Goal: Register for event/course

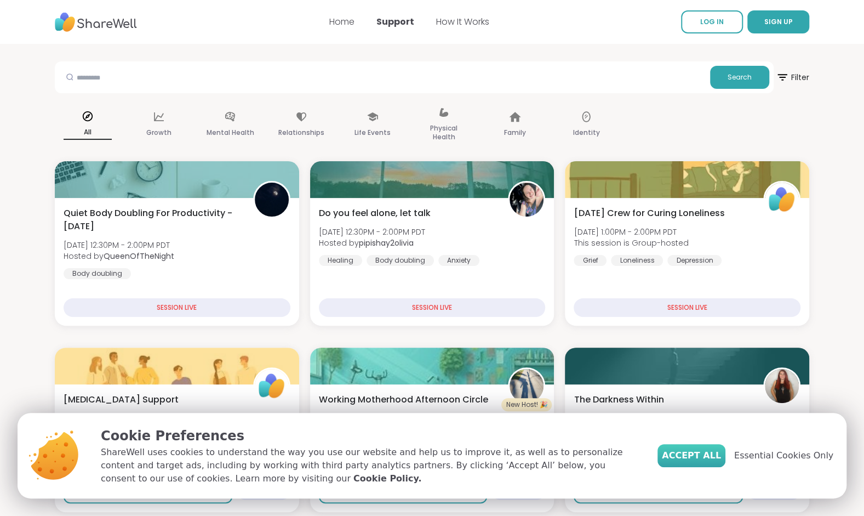
click at [693, 454] on span "Accept All" at bounding box center [691, 455] width 59 height 13
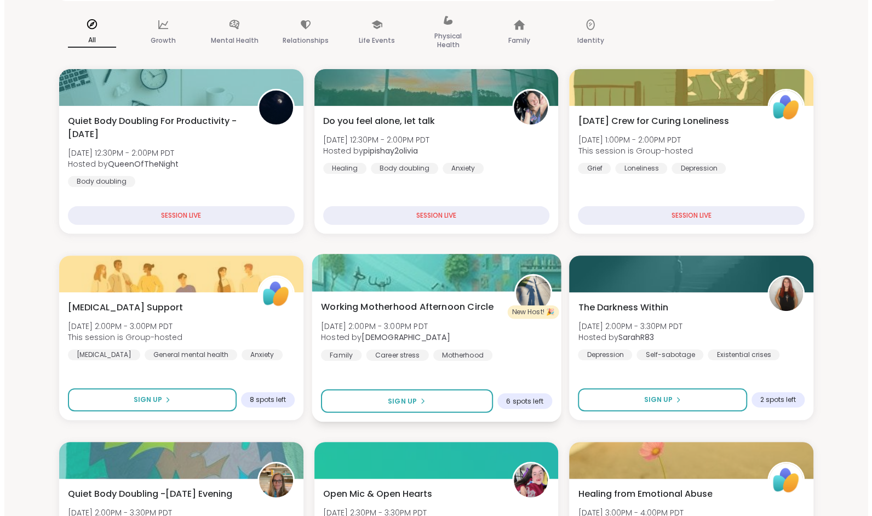
scroll to position [92, 0]
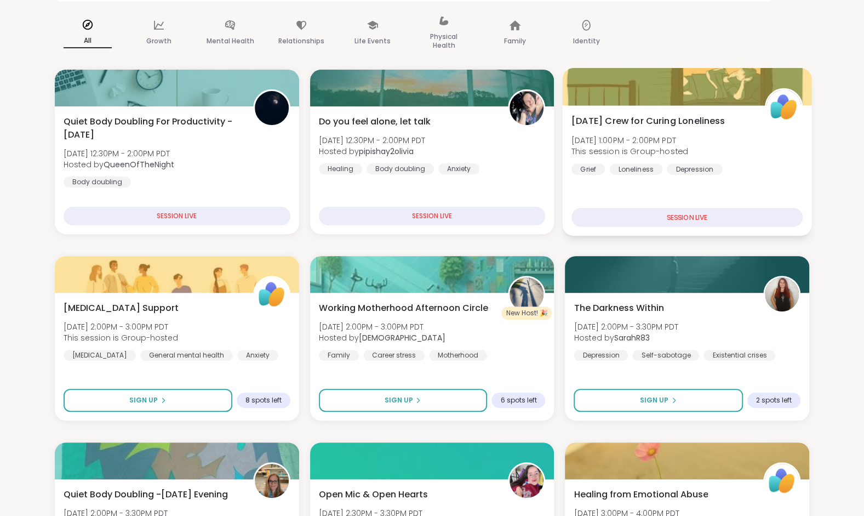
click at [778, 125] on div at bounding box center [784, 107] width 38 height 38
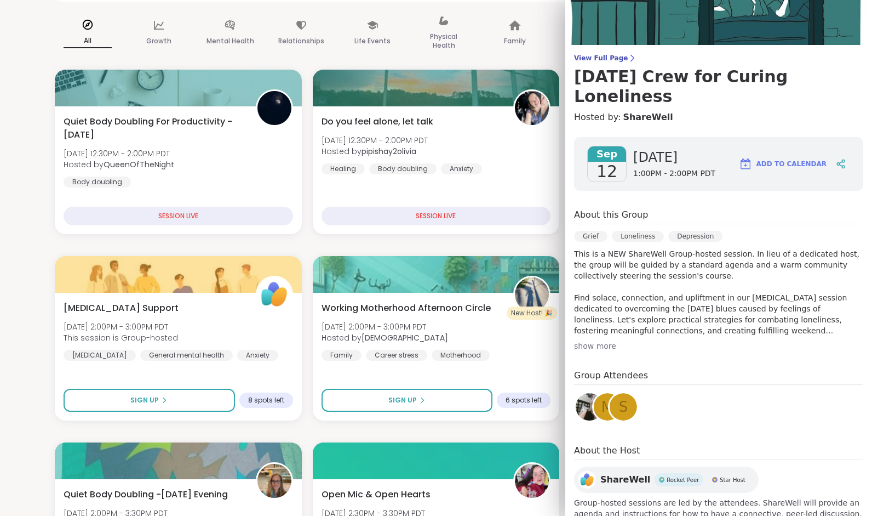
scroll to position [52, 0]
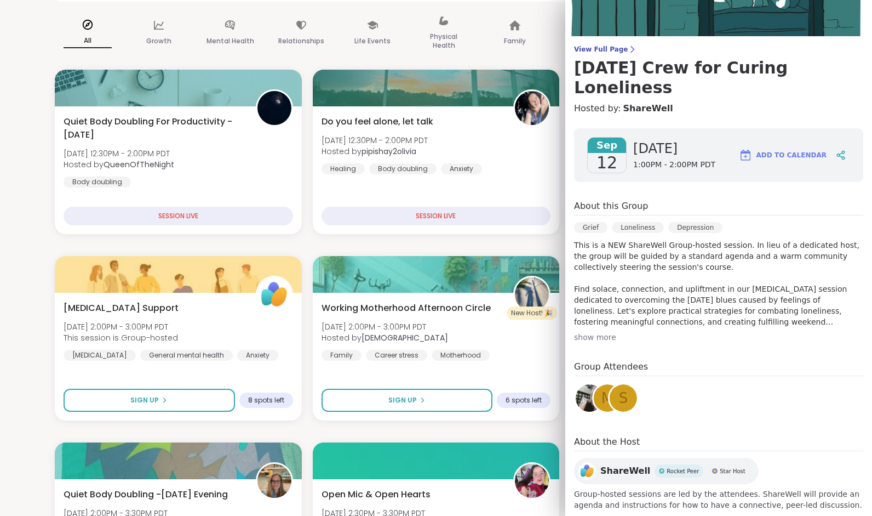
click at [587, 332] on div "show more" at bounding box center [718, 337] width 289 height 11
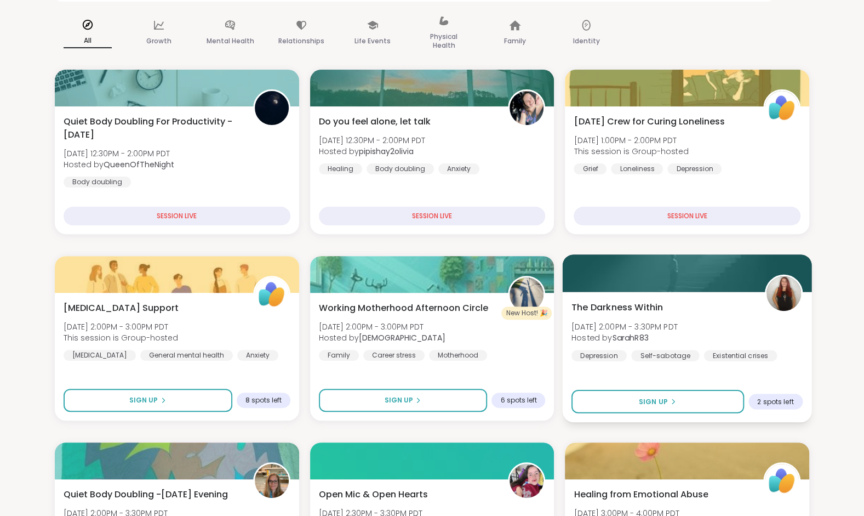
click at [651, 325] on span "[DATE] 2:00PM - 3:30PM PDT" at bounding box center [625, 326] width 106 height 11
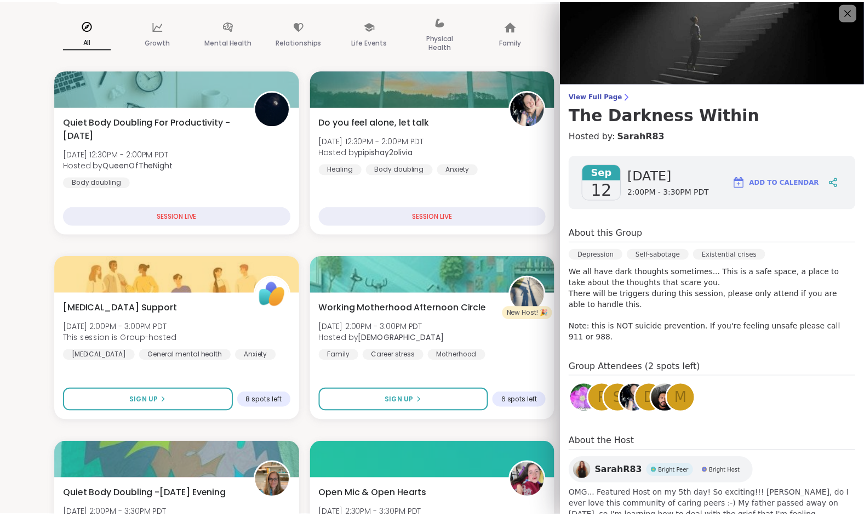
scroll to position [0, 0]
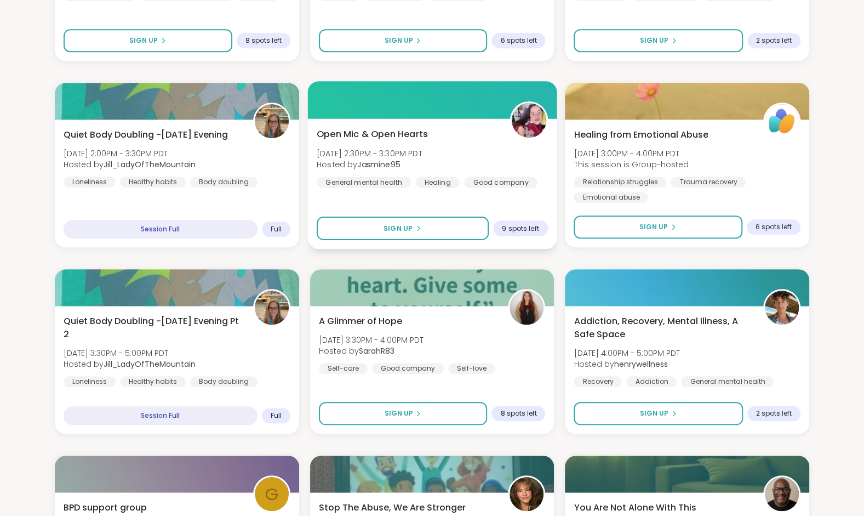
scroll to position [452, 0]
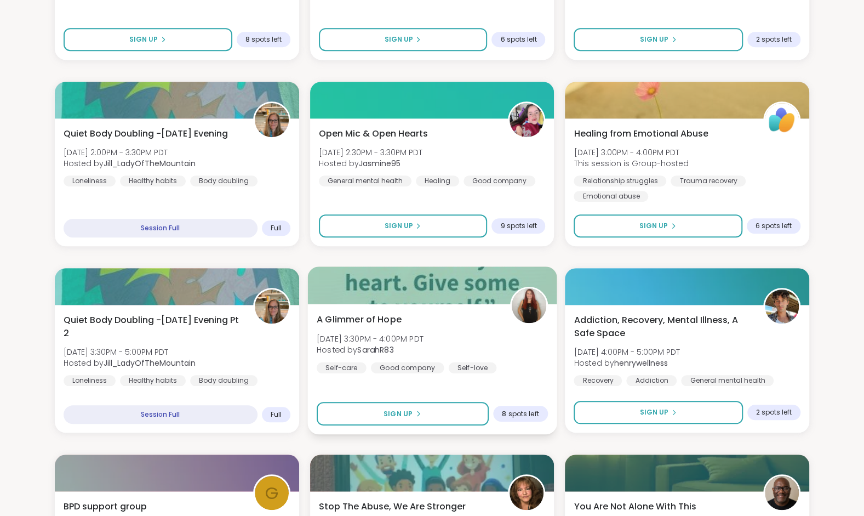
click at [386, 325] on span "A Glimmer of Hope" at bounding box center [359, 319] width 85 height 13
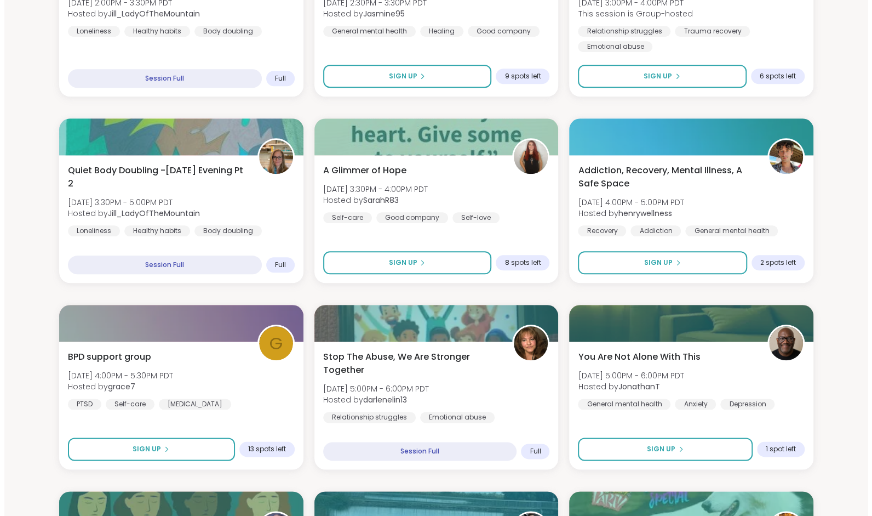
scroll to position [602, 0]
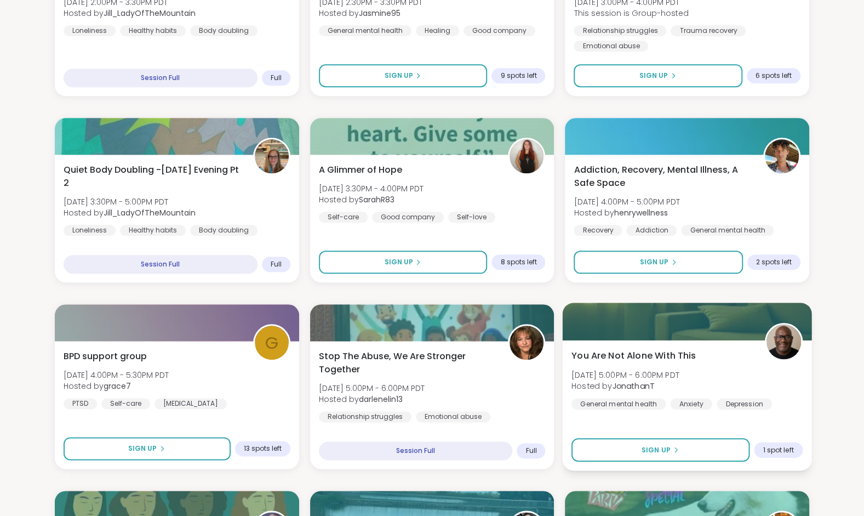
click at [670, 349] on span "You Are Not Alone With This" at bounding box center [634, 355] width 124 height 13
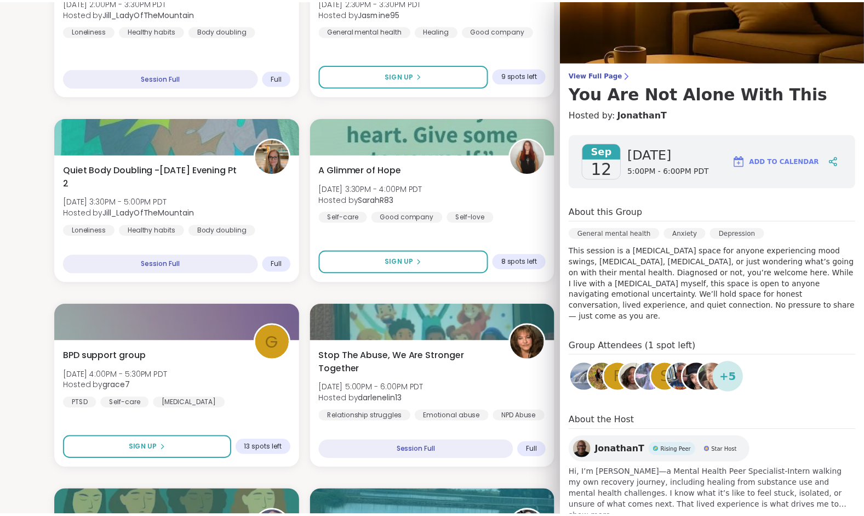
scroll to position [0, 0]
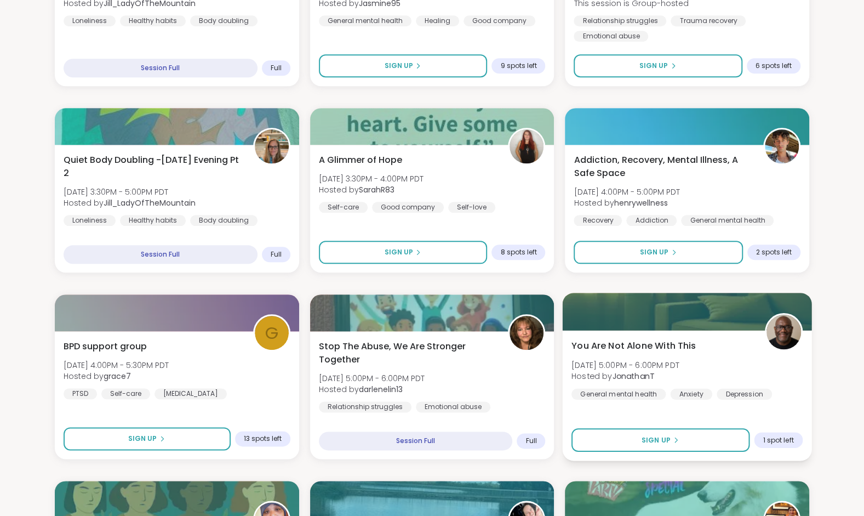
scroll to position [618, 0]
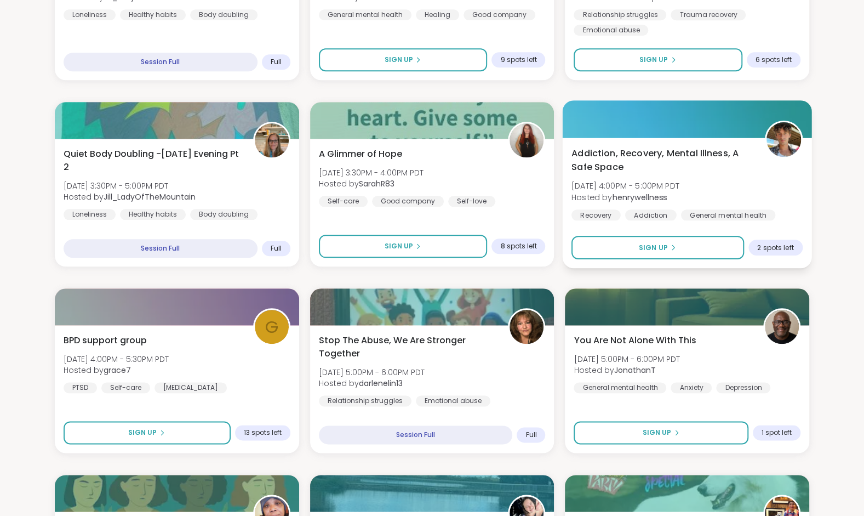
click at [643, 168] on span "Addiction, Recovery, Mental Illness, A Safe Space" at bounding box center [662, 160] width 181 height 27
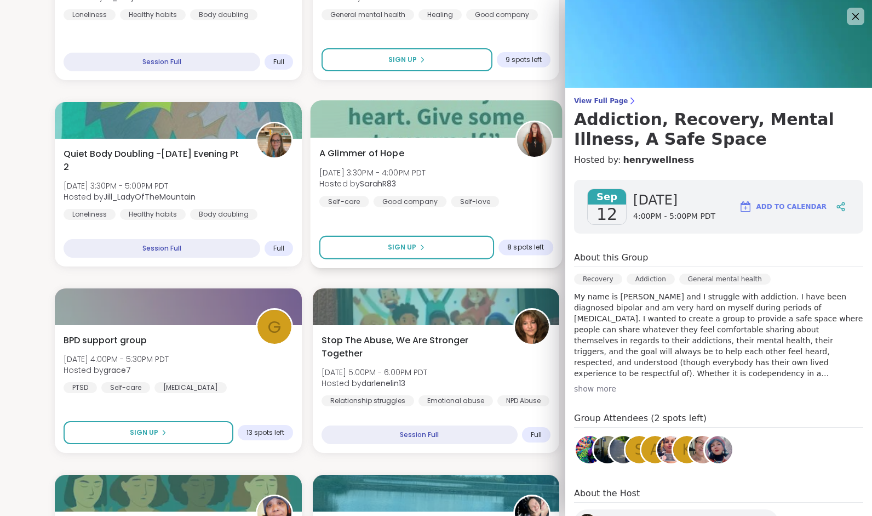
click at [535, 267] on div "A Glimmer of Hope [DATE] 3:30PM - 4:00PM PDT Hosted by SarahR83 Self-care Good …" at bounding box center [436, 203] width 252 height 130
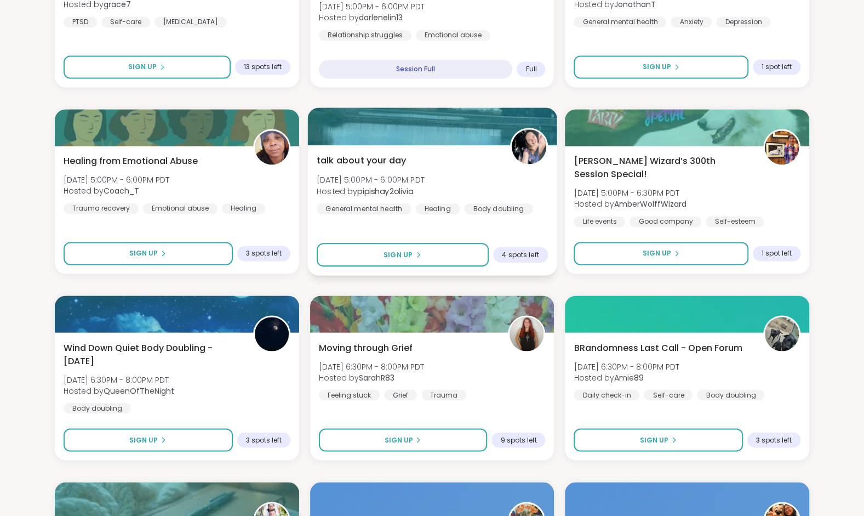
scroll to position [1015, 0]
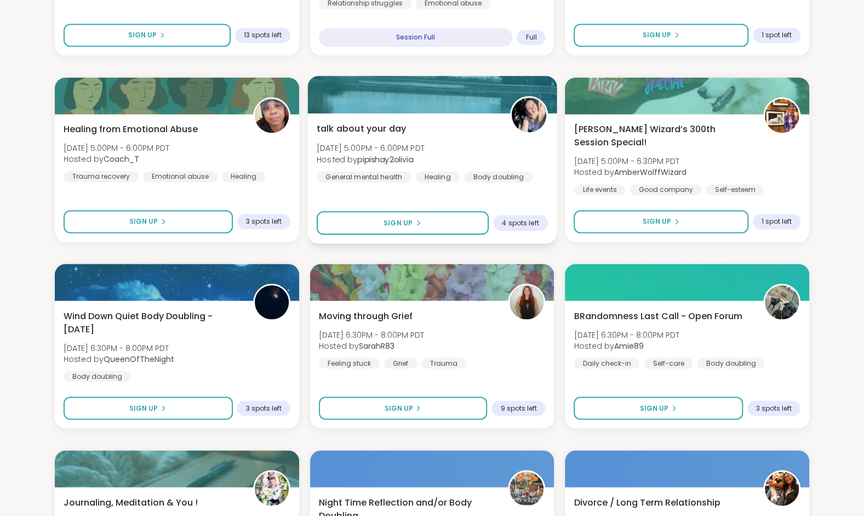
click at [455, 328] on div "Moving through Grief [DATE] 6:30PM - 8:00PM PDT Hosted by SarahR83 Feeling stuc…" at bounding box center [432, 338] width 227 height 59
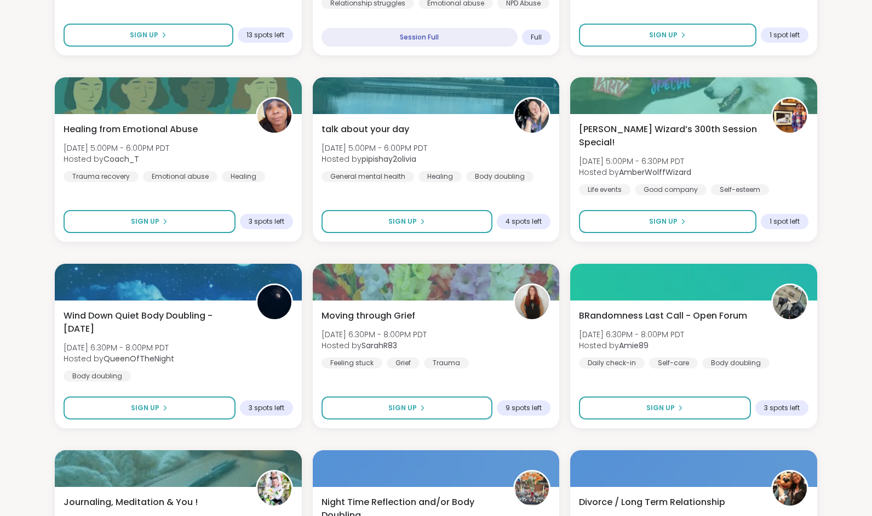
click at [532, 253] on div "Quiet Body Doubling For Productivity - [DATE] [DATE] 12:30PM - 2:00PM PDT Hoste…" at bounding box center [436, 253] width 763 height 2214
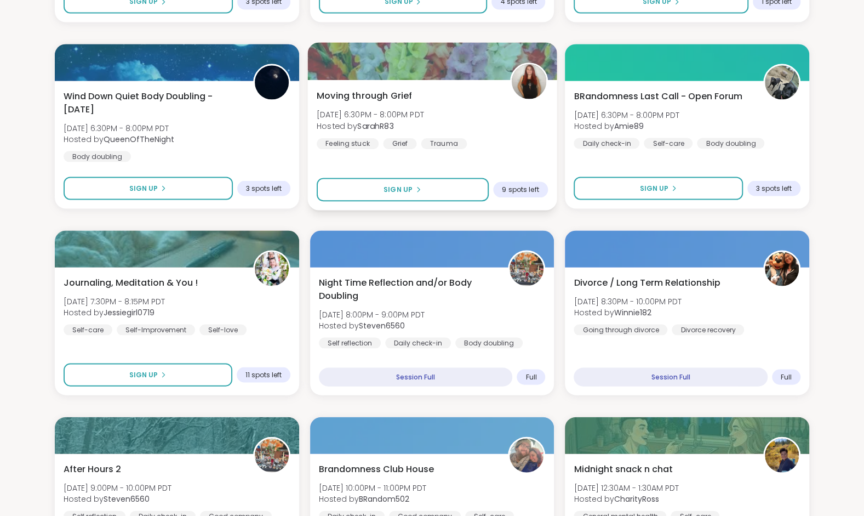
scroll to position [1242, 0]
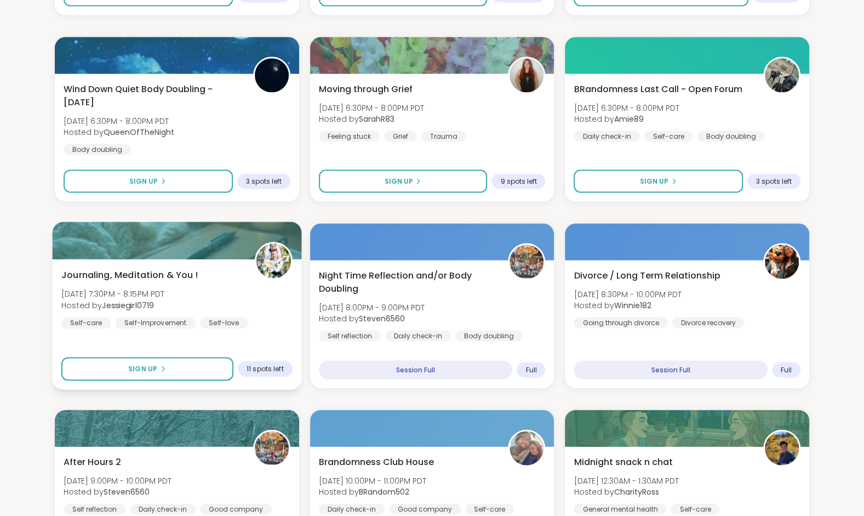
click at [220, 264] on div "Journaling, Meditation & You ! [DATE] 7:30PM - 8:15PM PDT Hosted by Jessiegirl0…" at bounding box center [177, 324] width 249 height 130
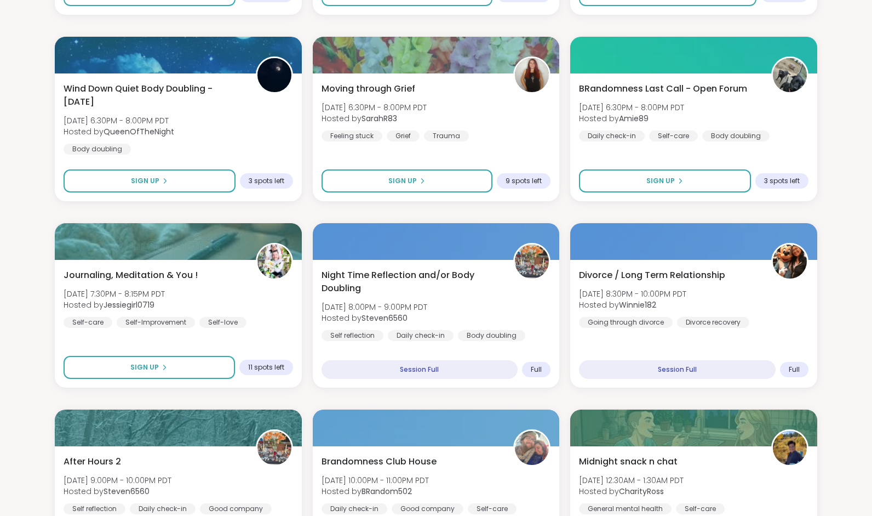
click at [351, 216] on div "Quiet Body Doubling For Productivity - [DATE] [DATE] 12:30PM - 2:00PM PDT Hoste…" at bounding box center [436, 26] width 763 height 2214
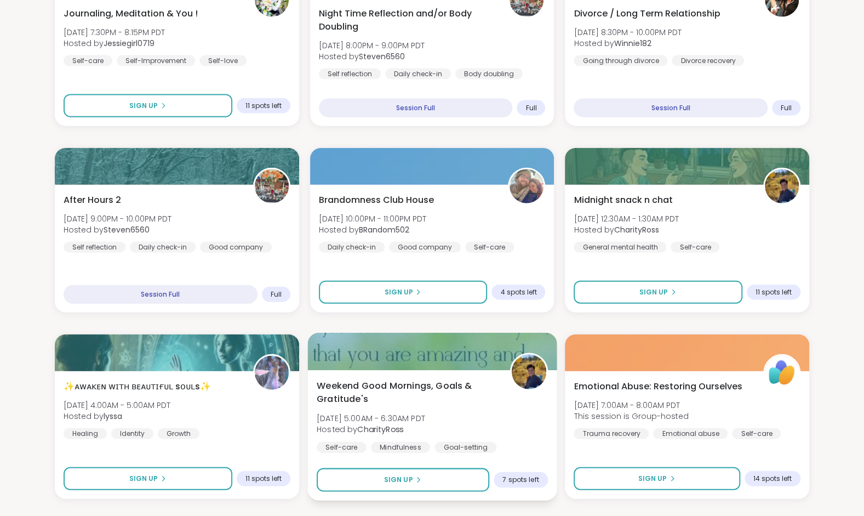
scroll to position [1499, 0]
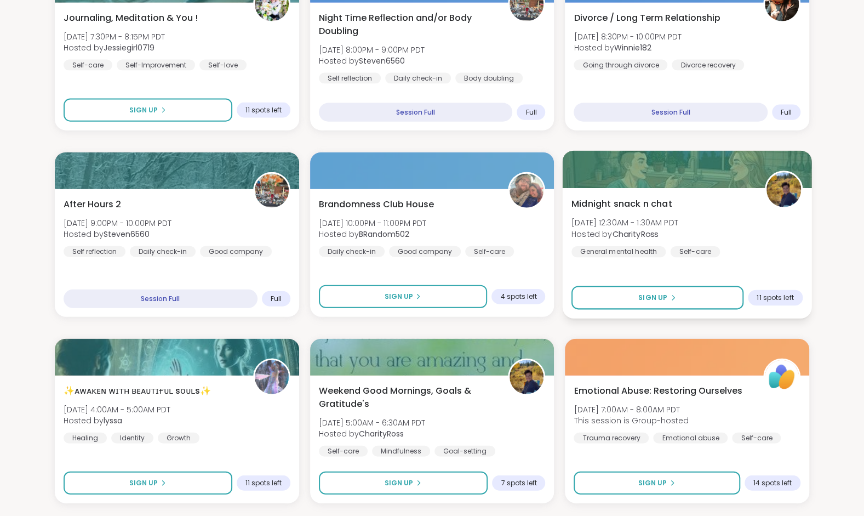
click at [696, 219] on div "Midnight snack n chat [DATE] 12:30AM - 1:30AM PDT Hosted by CharityRoss General…" at bounding box center [687, 227] width 231 height 60
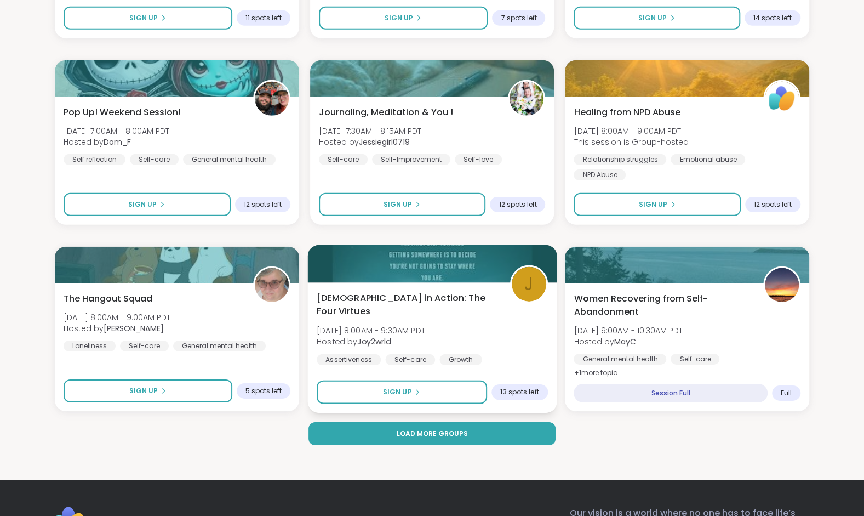
scroll to position [1969, 0]
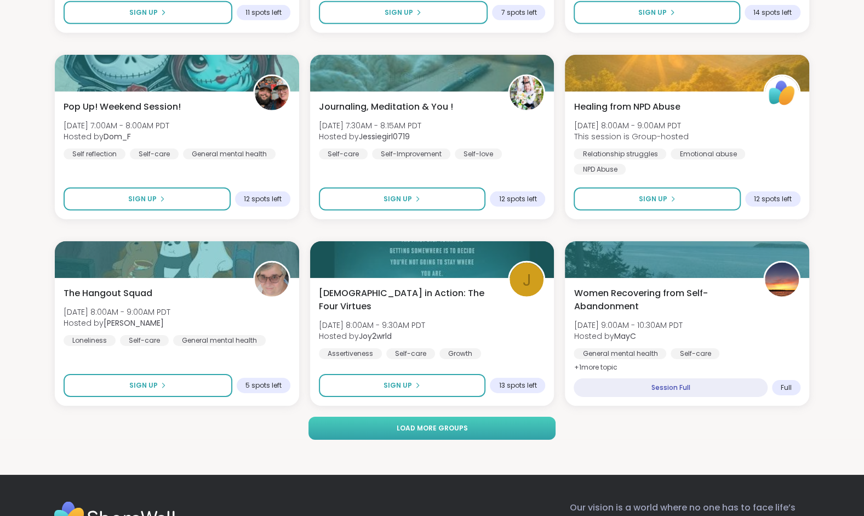
click at [484, 434] on button "Load more groups" at bounding box center [431, 427] width 247 height 23
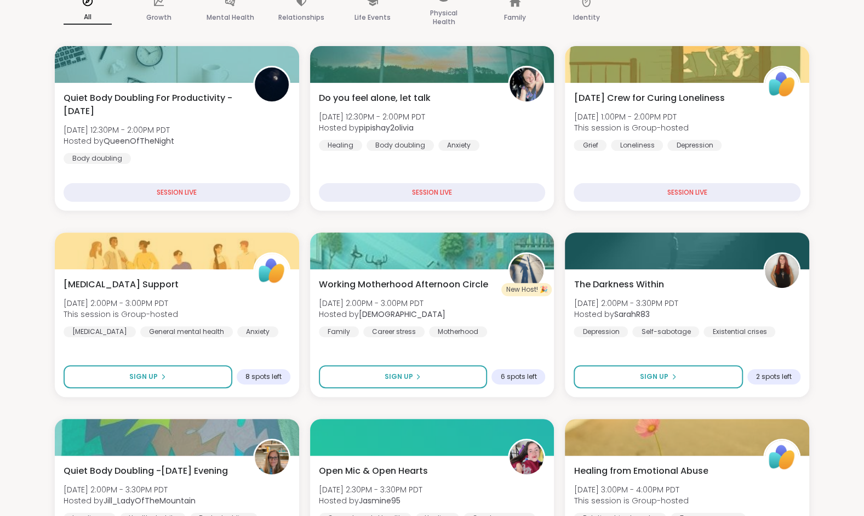
scroll to position [0, 0]
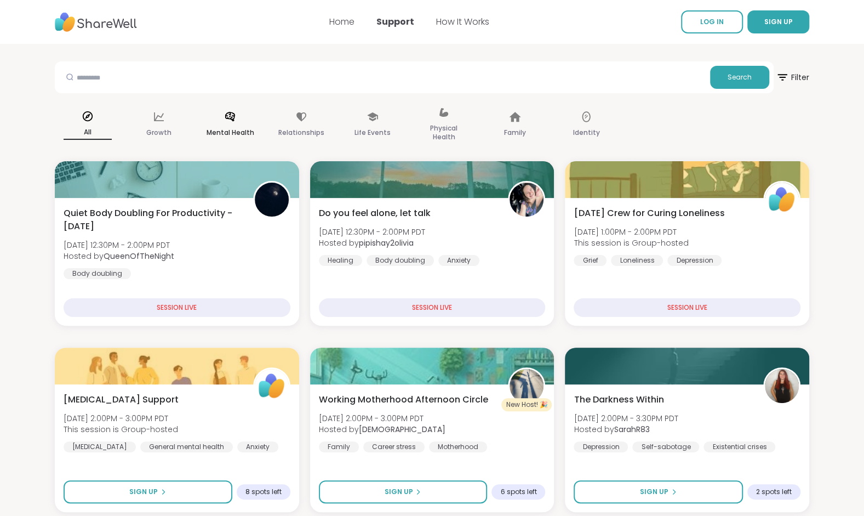
click at [237, 117] on div "Mental Health" at bounding box center [230, 125] width 66 height 55
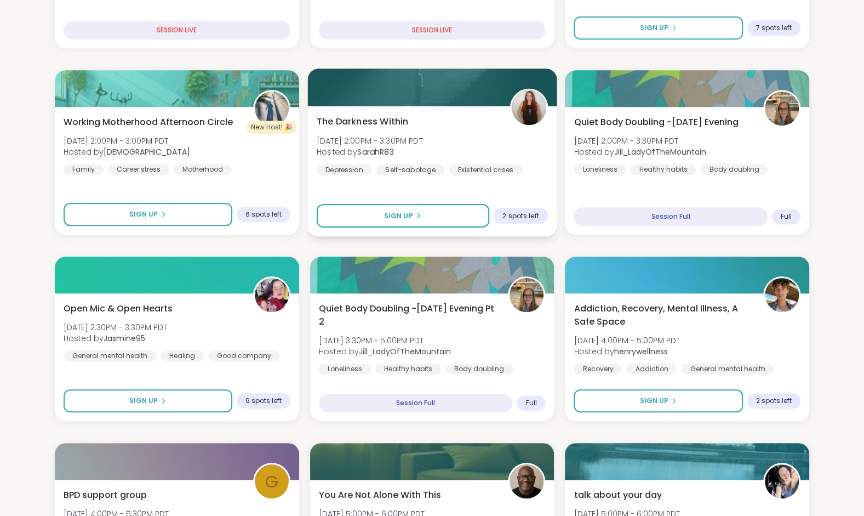
scroll to position [299, 0]
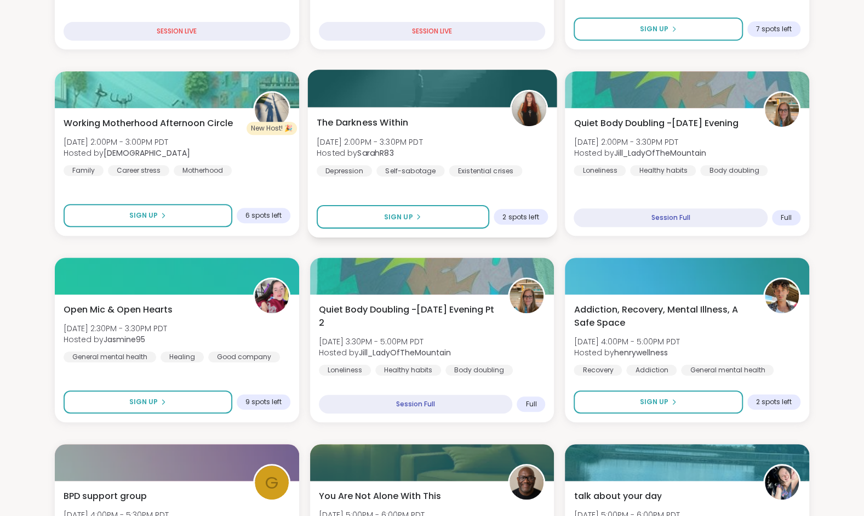
click at [423, 146] on span "[DATE] 2:00PM - 3:30PM PDT" at bounding box center [370, 141] width 106 height 11
click at [425, 146] on span "[DATE] 2:00PM - 3:30PM PDT" at bounding box center [372, 141] width 106 height 11
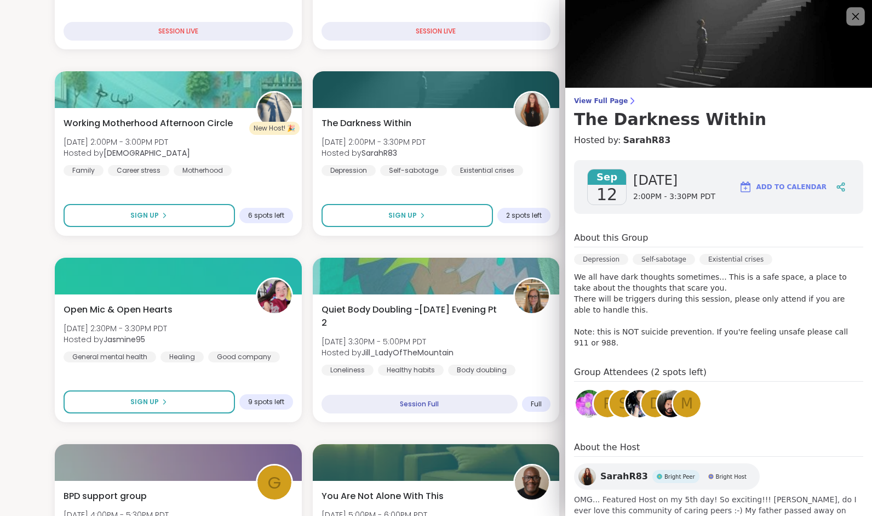
click at [849, 12] on icon at bounding box center [856, 16] width 14 height 14
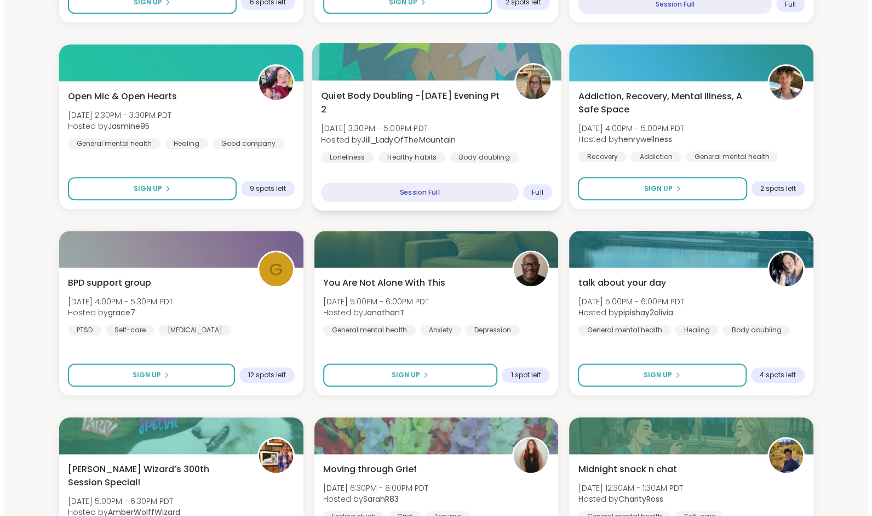
scroll to position [513, 0]
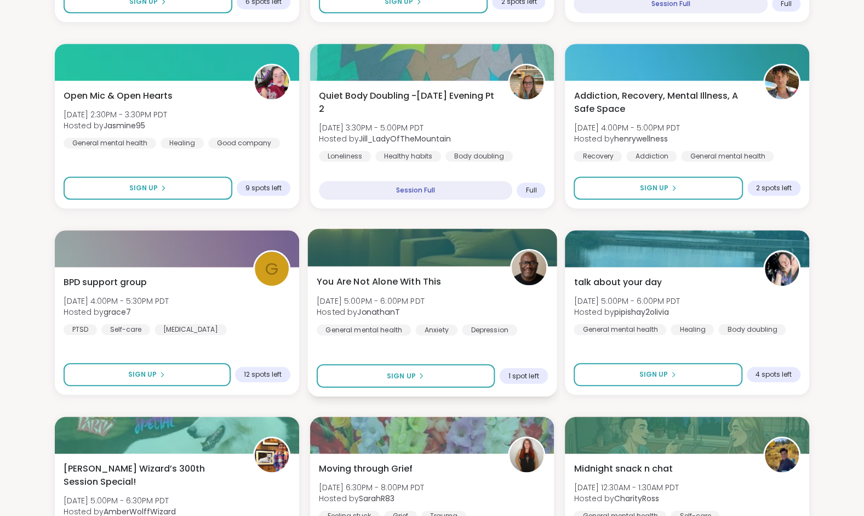
click at [425, 302] on span "[DATE] 5:00PM - 6:00PM PDT" at bounding box center [371, 300] width 108 height 11
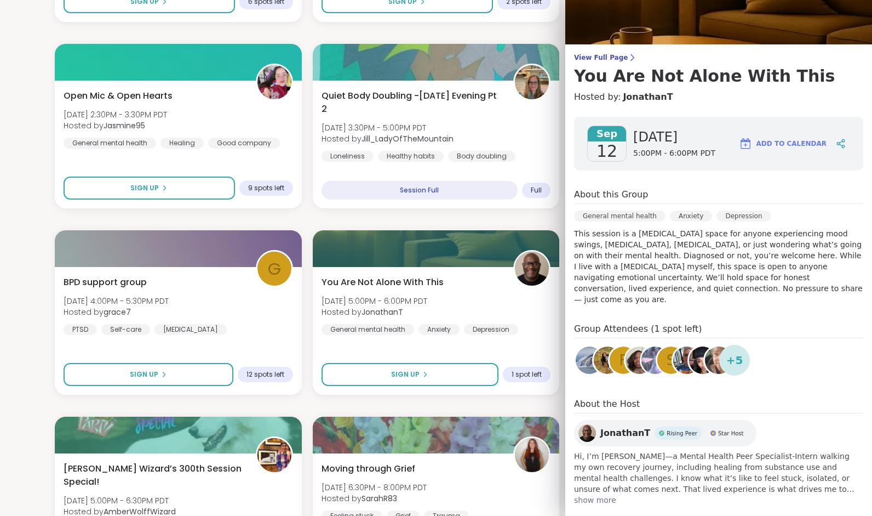
scroll to position [47, 0]
